Goal: Information Seeking & Learning: Learn about a topic

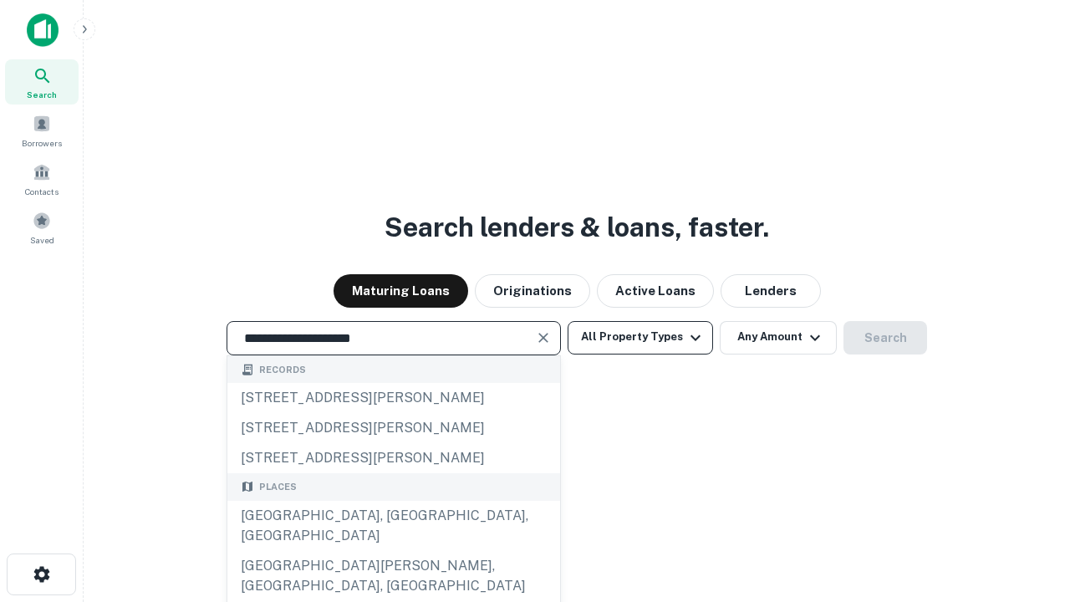
click at [393, 551] on div "[GEOGRAPHIC_DATA], [GEOGRAPHIC_DATA], [GEOGRAPHIC_DATA]" at bounding box center [393, 526] width 333 height 50
click at [640, 337] on button "All Property Types" at bounding box center [640, 337] width 145 height 33
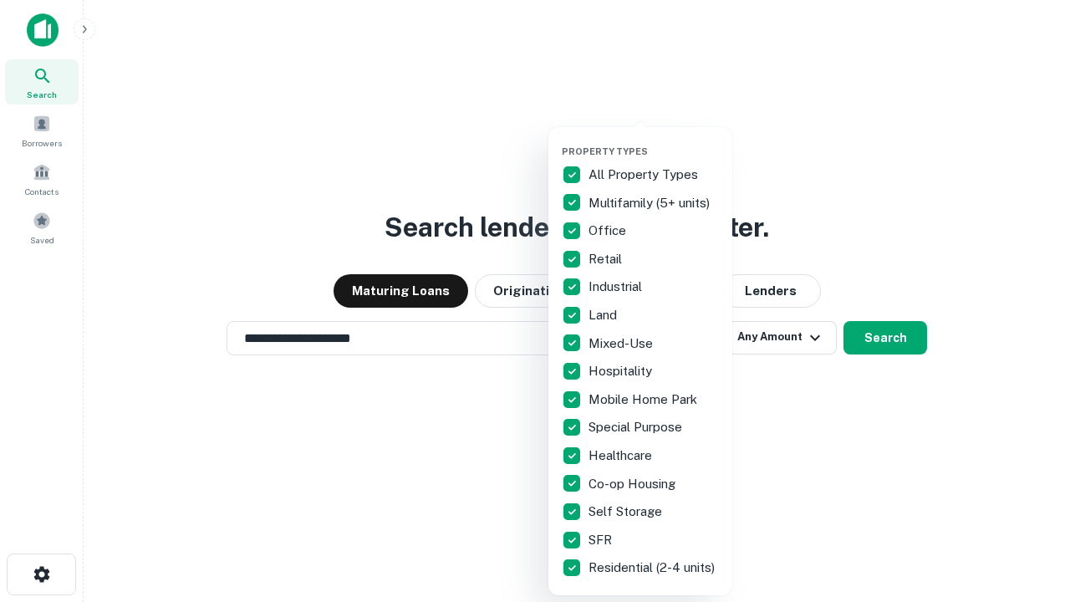
type input "**********"
click at [654, 140] on button "button" at bounding box center [654, 140] width 184 height 1
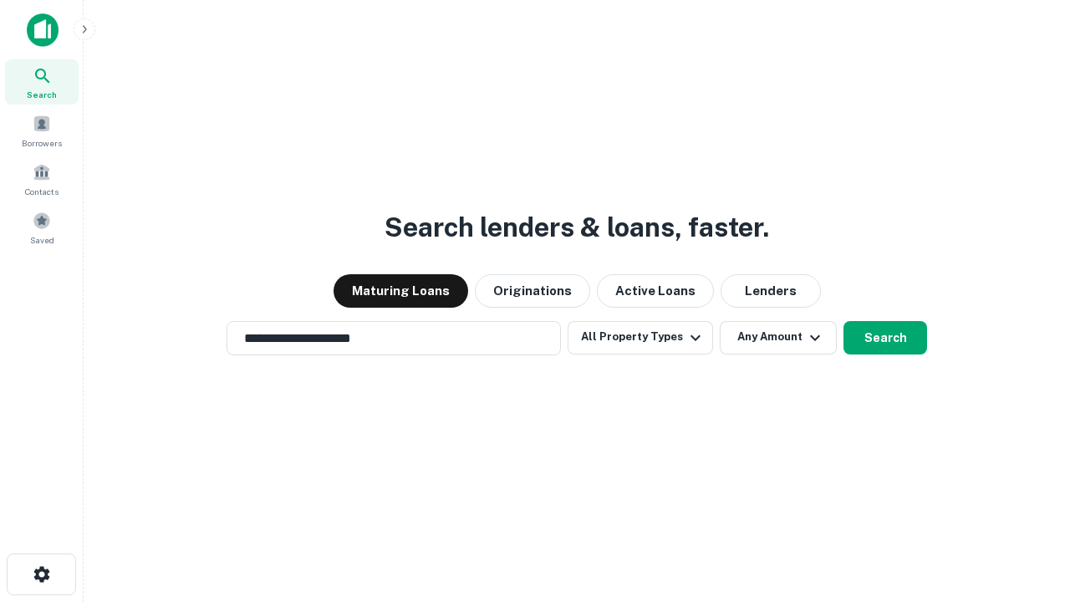
scroll to position [26, 0]
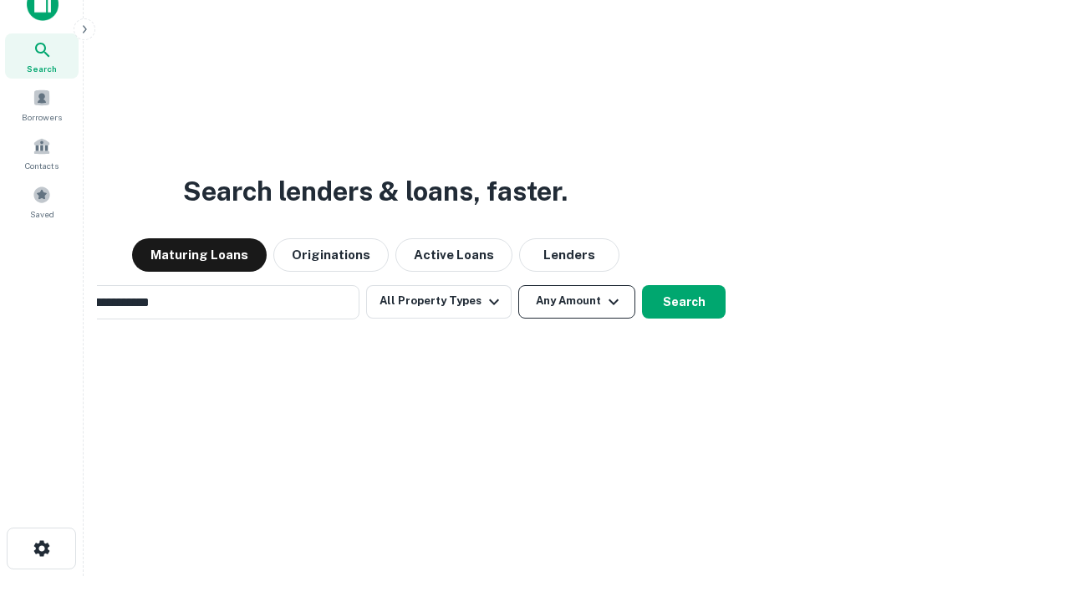
click at [518, 285] on button "Any Amount" at bounding box center [576, 301] width 117 height 33
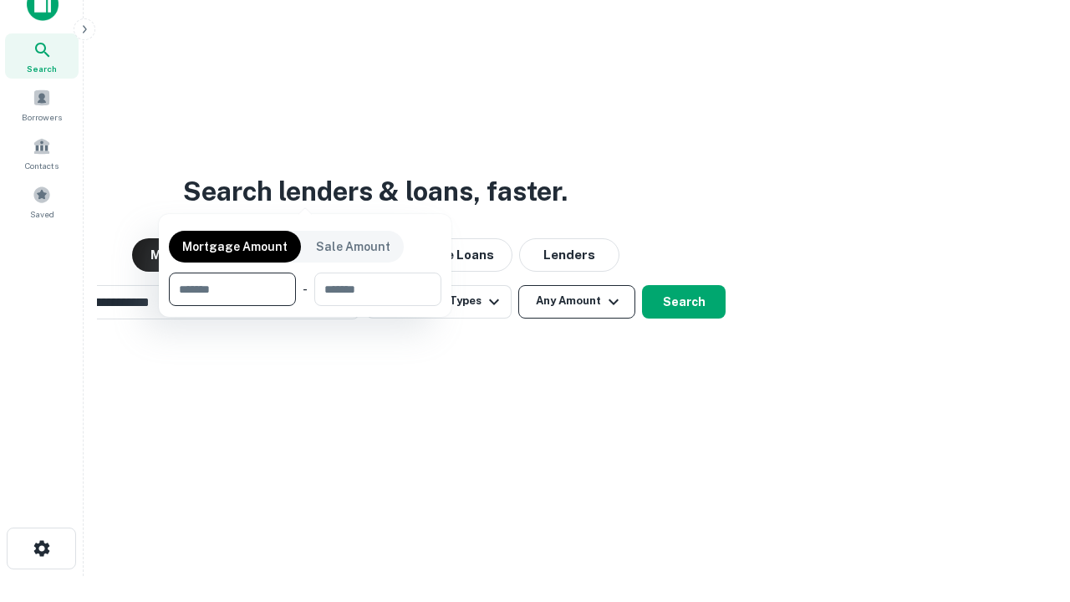
scroll to position [27, 0]
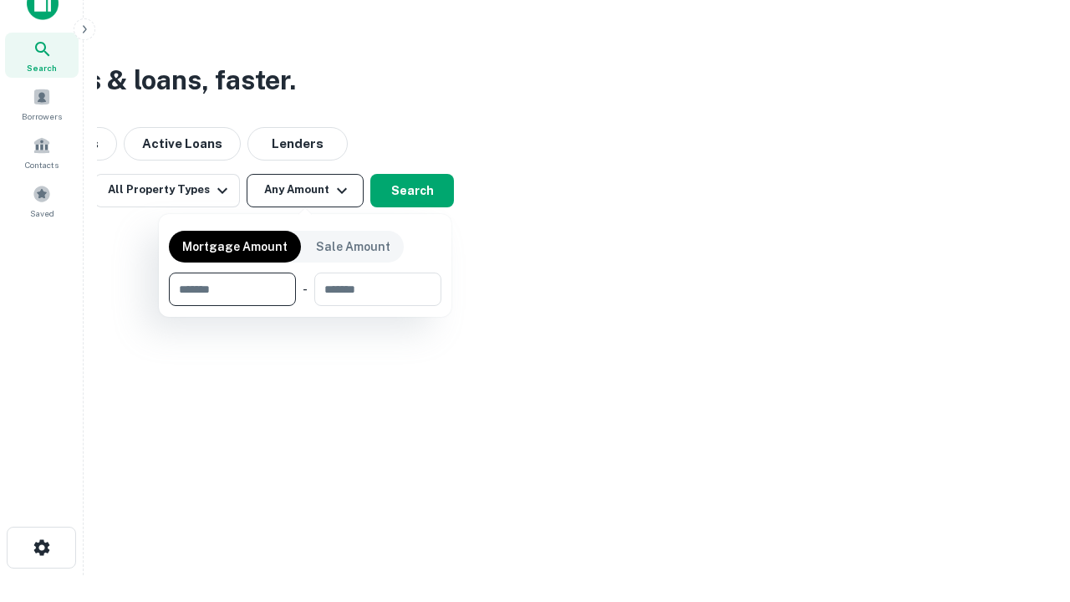
type input "*******"
click at [305, 306] on button "button" at bounding box center [305, 306] width 272 height 1
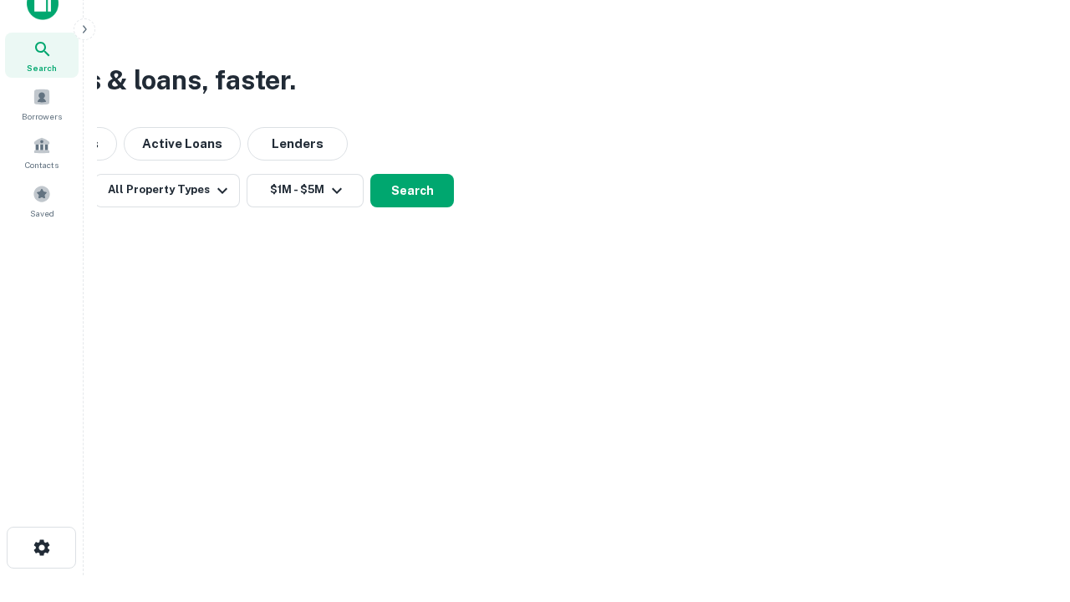
scroll to position [0, 0]
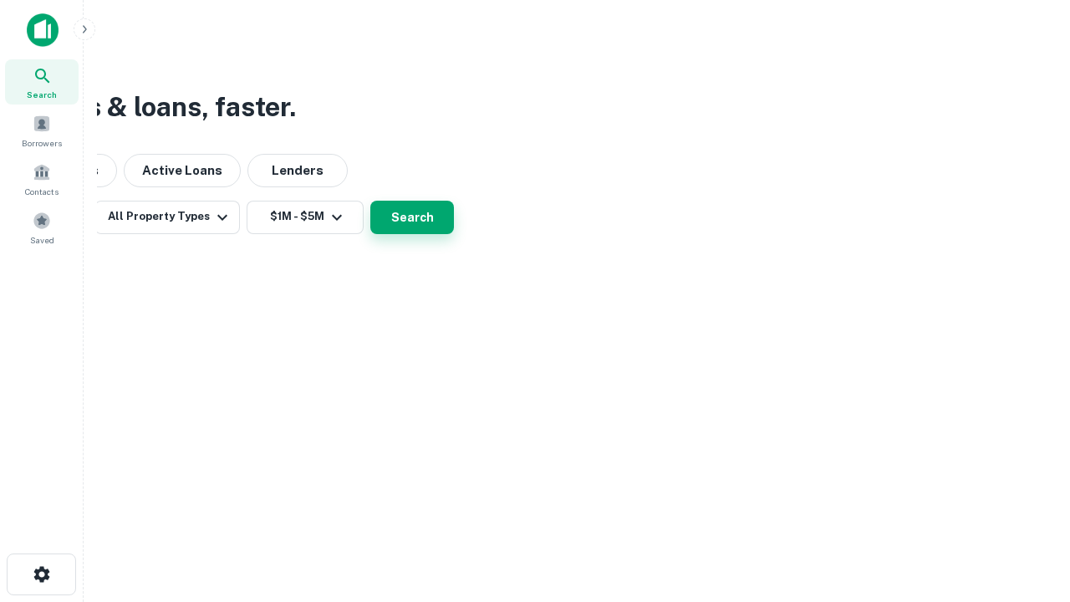
click at [454, 234] on button "Search" at bounding box center [412, 217] width 84 height 33
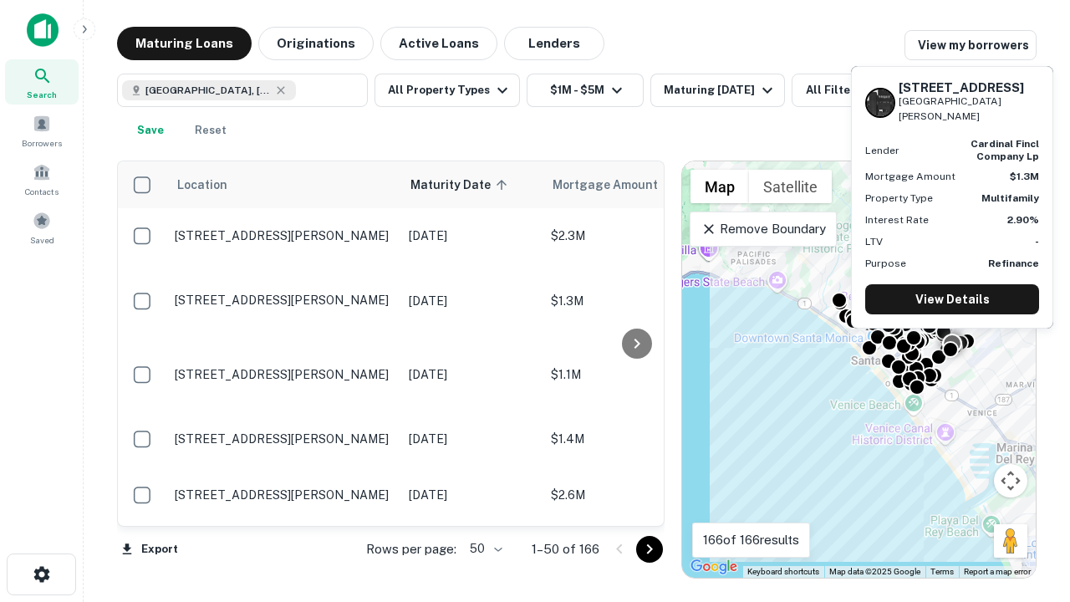
click at [483, 548] on body "Search Borrowers Contacts Saved Maturing Loans Originations Active Loans Lender…" at bounding box center [535, 301] width 1070 height 602
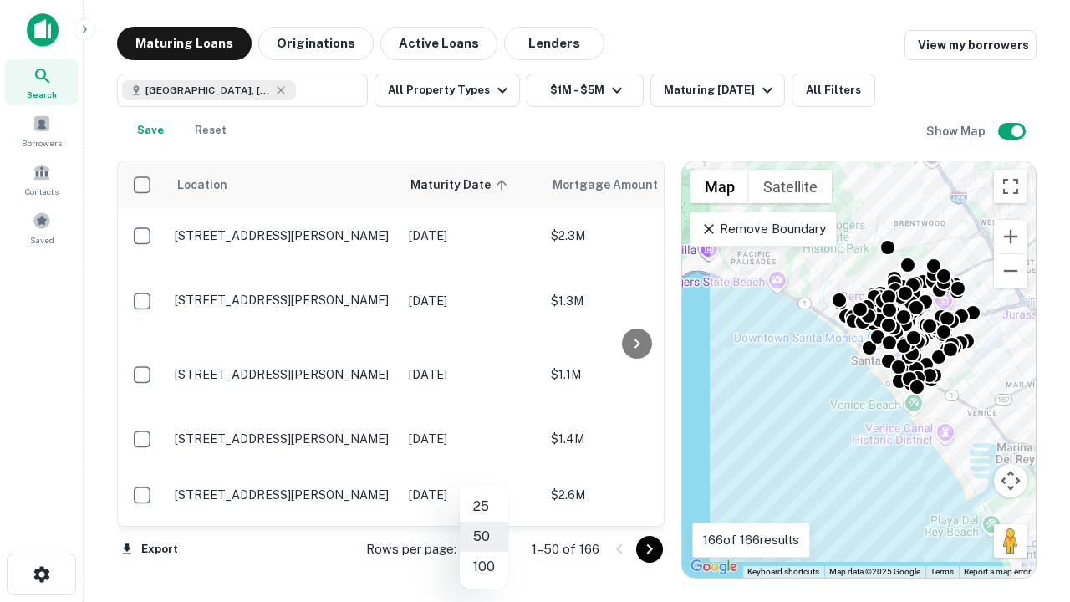
click at [484, 507] on li "25" at bounding box center [484, 506] width 48 height 30
